Goal: Find specific page/section: Find specific page/section

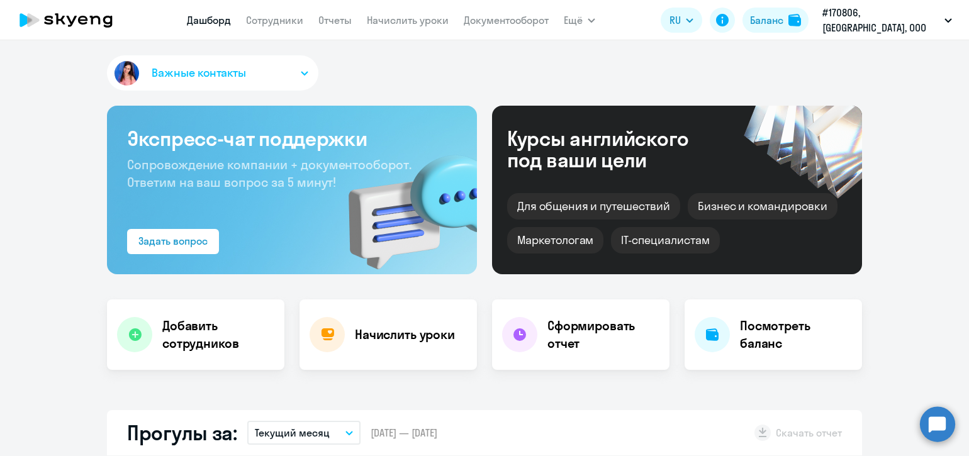
select select "30"
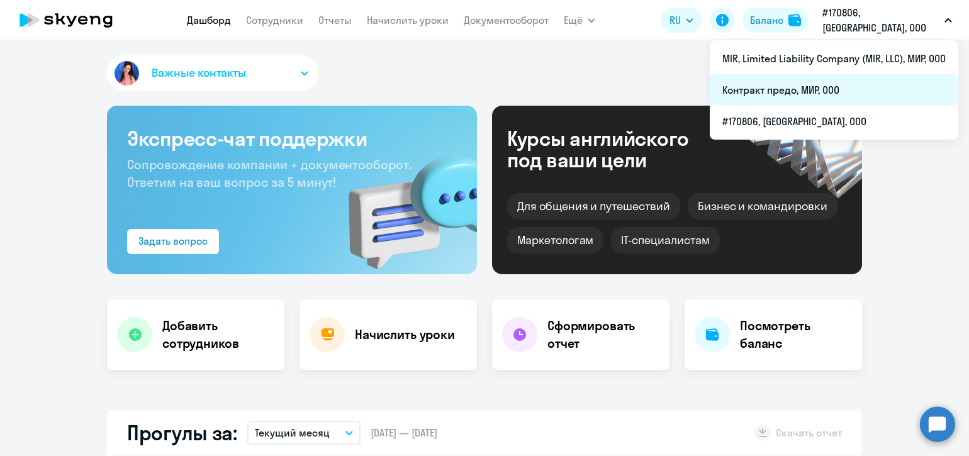
click at [775, 84] on li "Контракт предо, МИР, ООО" at bounding box center [834, 89] width 248 height 31
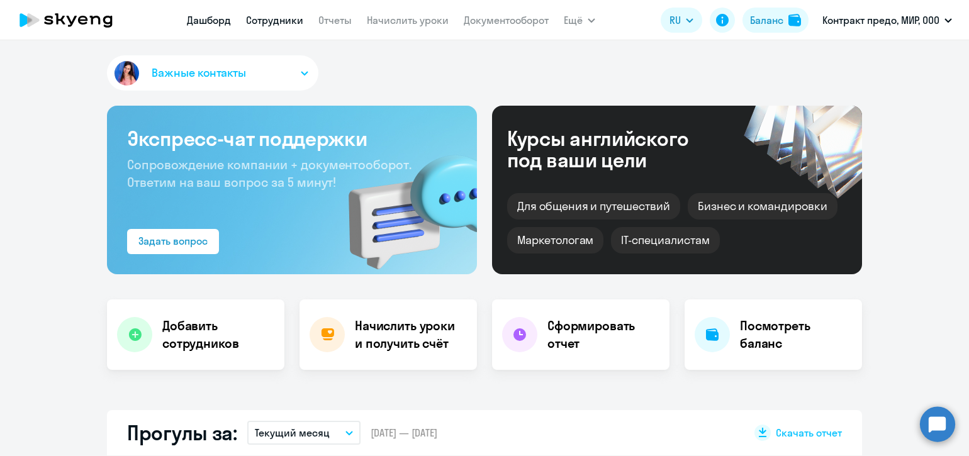
click at [274, 19] on link "Сотрудники" at bounding box center [274, 20] width 57 height 13
select select "30"
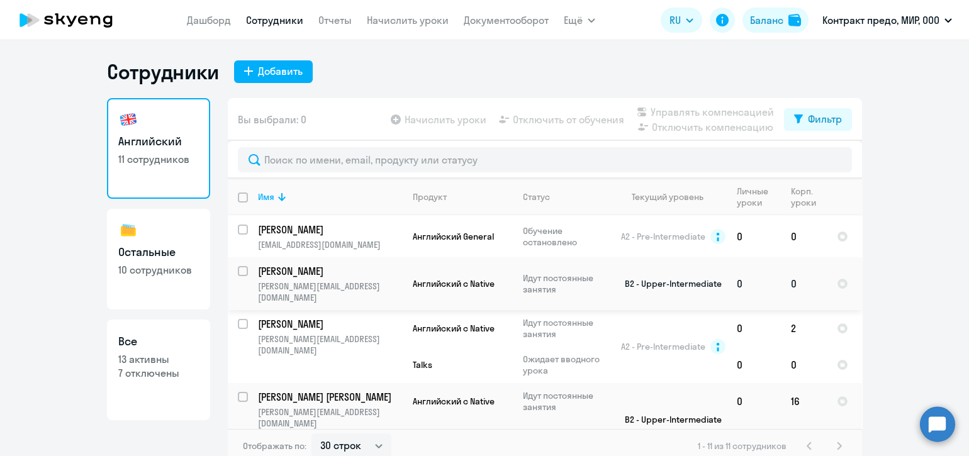
scroll to position [304, 0]
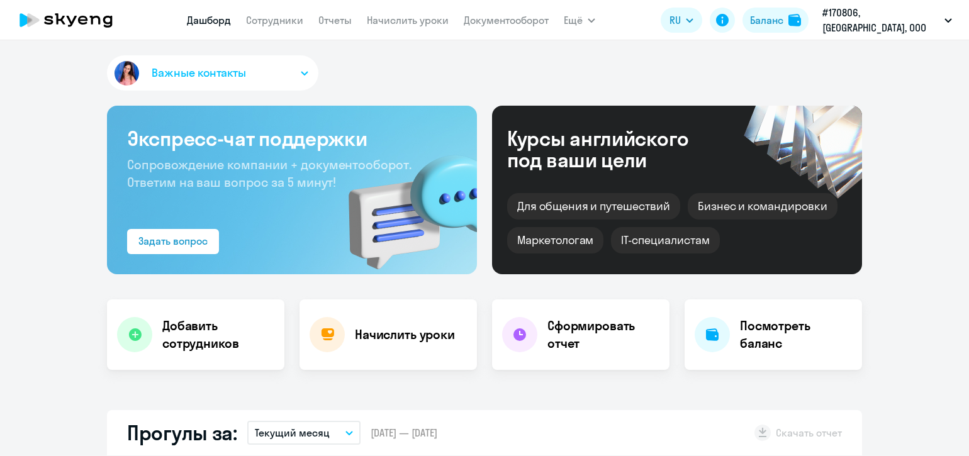
select select "30"
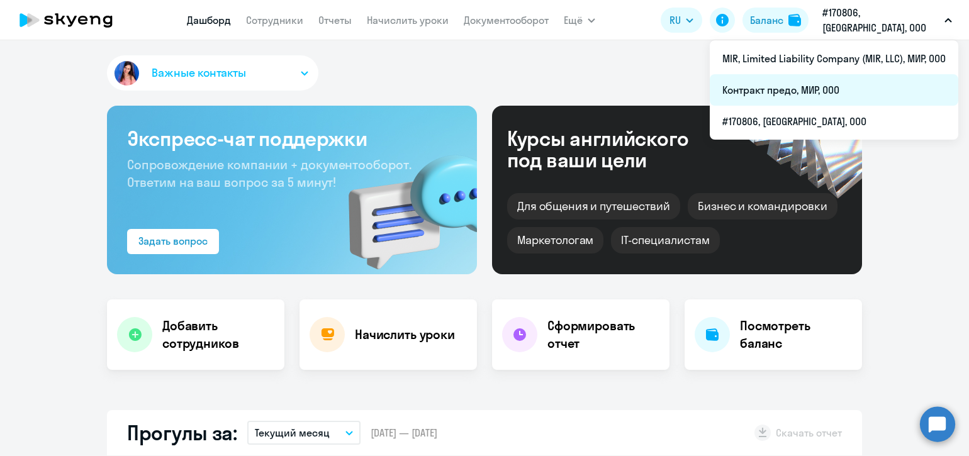
click at [830, 81] on li "Контракт предо, МИР, ООО" at bounding box center [834, 89] width 248 height 31
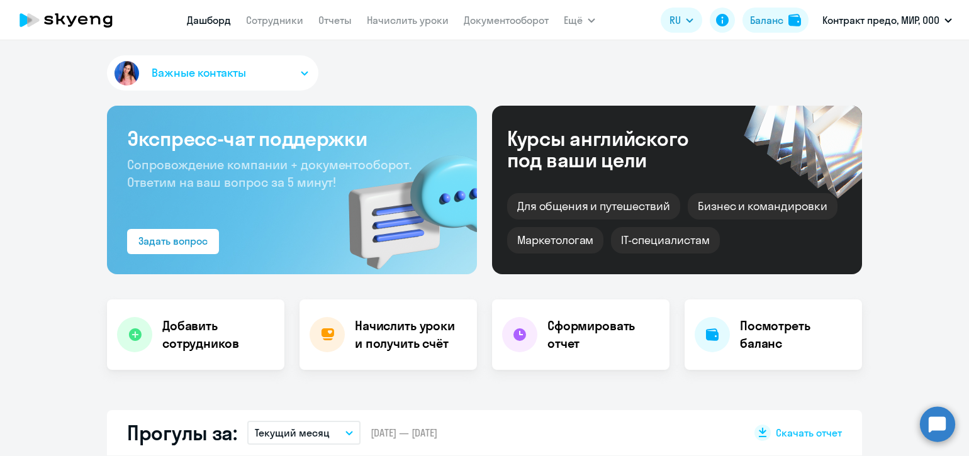
select select "30"
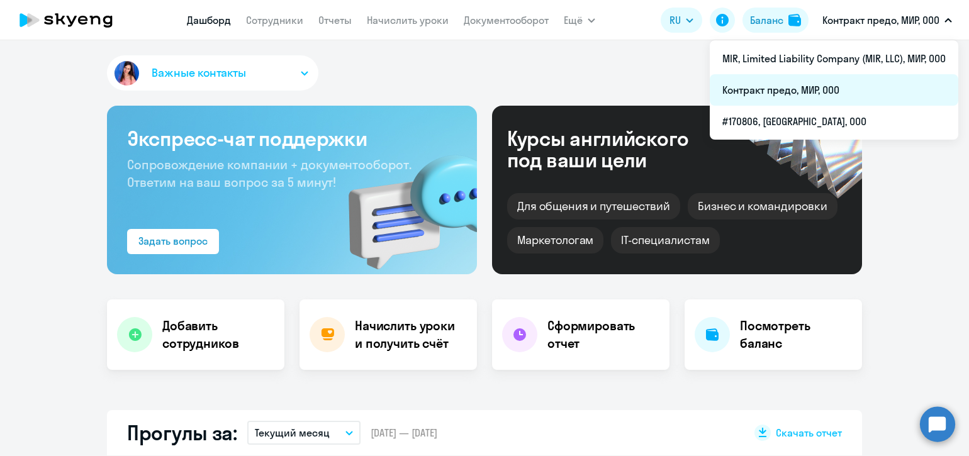
click at [761, 91] on li "Контракт предо, МИР, ООО" at bounding box center [834, 89] width 248 height 31
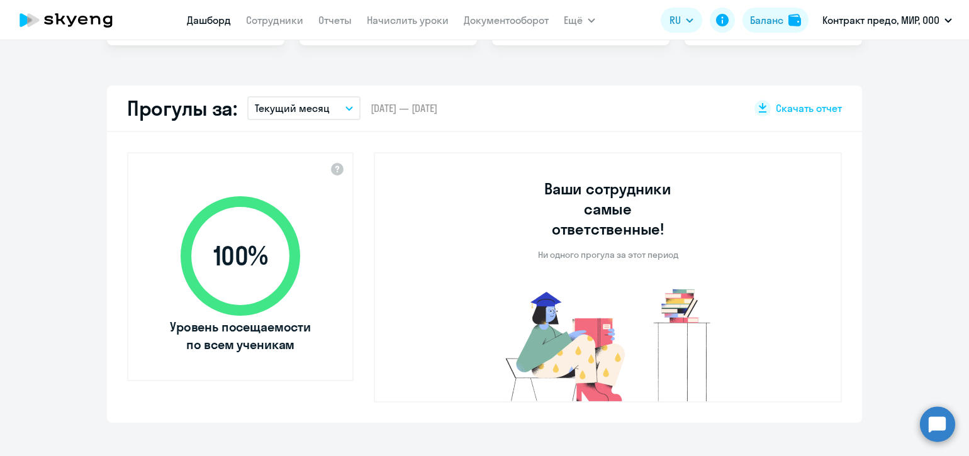
select select "30"
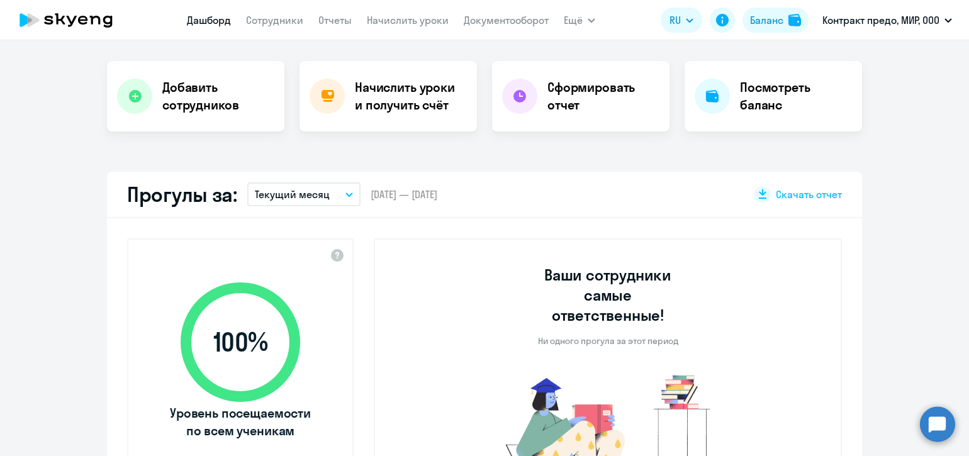
scroll to position [236, 0]
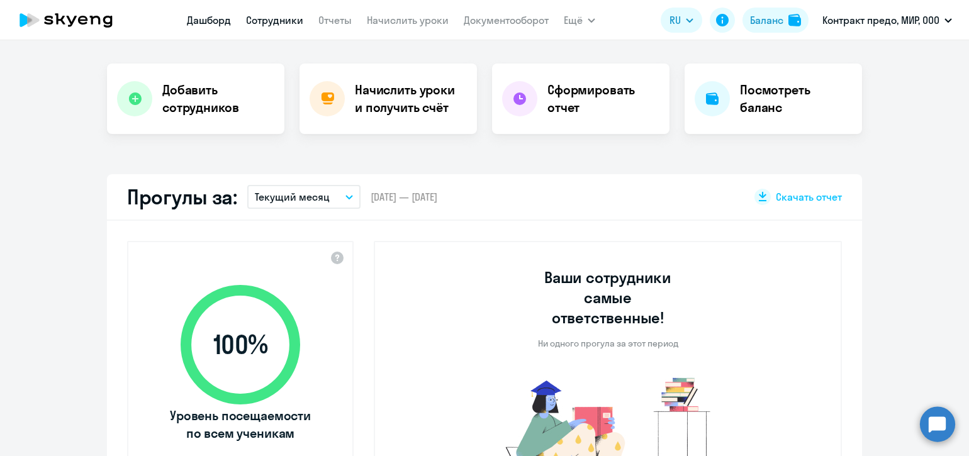
click at [280, 16] on link "Сотрудники" at bounding box center [274, 20] width 57 height 13
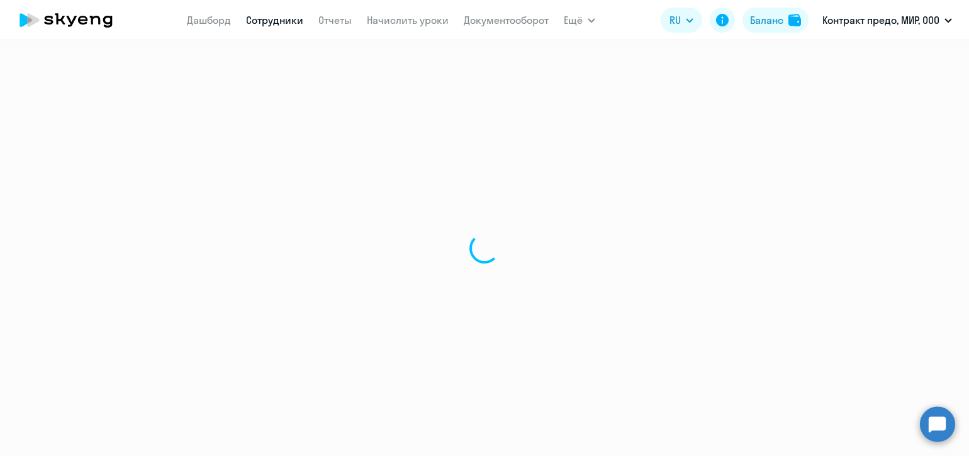
select select "30"
